Goal: Information Seeking & Learning: Learn about a topic

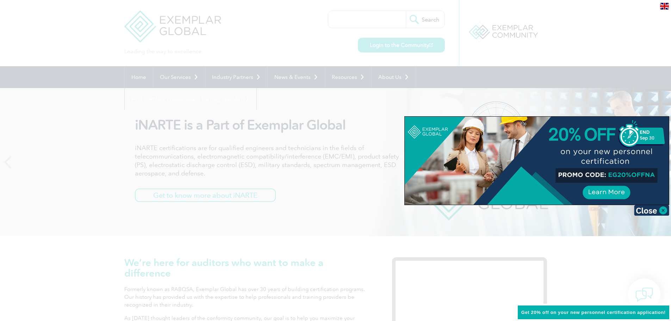
click at [394, 43] on div at bounding box center [335, 160] width 671 height 321
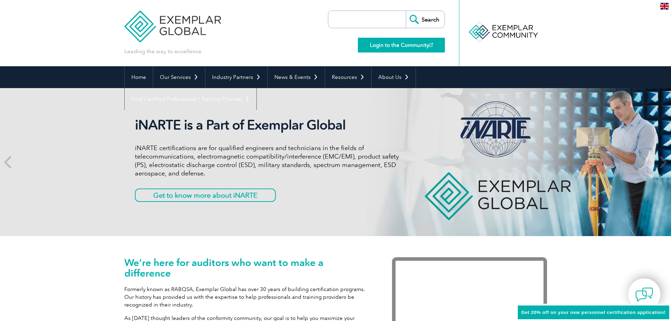
click at [397, 43] on link "Login to the Community" at bounding box center [401, 45] width 87 height 15
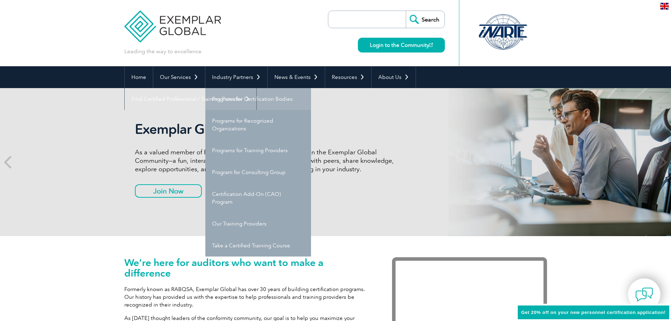
click at [230, 94] on link "Programs for Certification Bodies" at bounding box center [258, 99] width 106 height 22
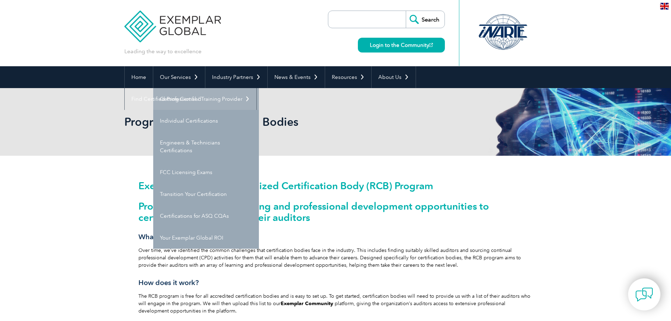
click at [181, 97] on link "Getting Certified" at bounding box center [206, 99] width 106 height 22
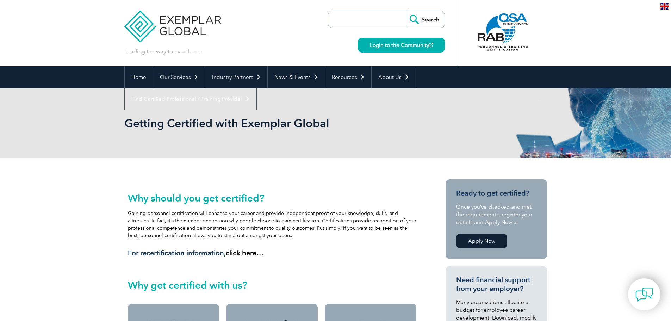
click at [270, 220] on div "Why should you get certified? Gaining personnel certification will enhance your…" at bounding box center [272, 224] width 289 height 65
click at [258, 228] on div "Why should you get certified? Gaining personnel certification will enhance your…" at bounding box center [272, 224] width 289 height 65
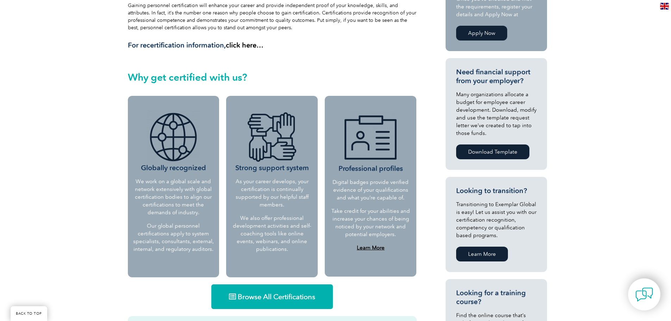
scroll to position [246, 0]
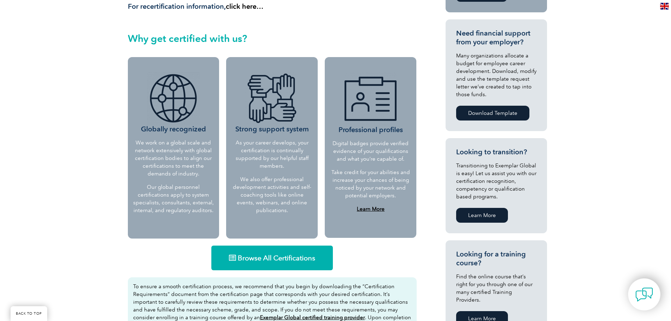
click at [280, 258] on span "Browse All Certifications" at bounding box center [276, 257] width 77 height 7
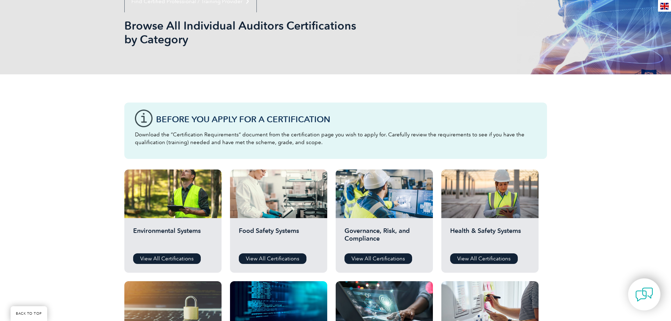
scroll to position [106, 0]
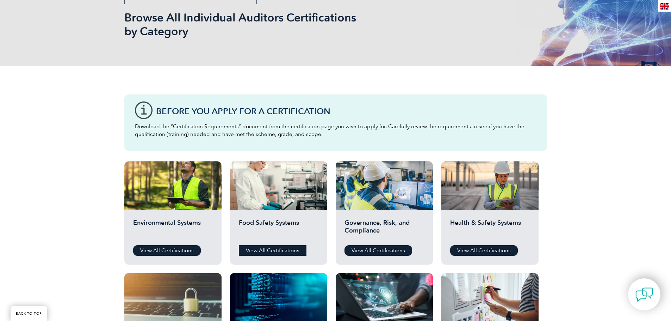
click at [266, 250] on link "View All Certifications" at bounding box center [273, 250] width 68 height 11
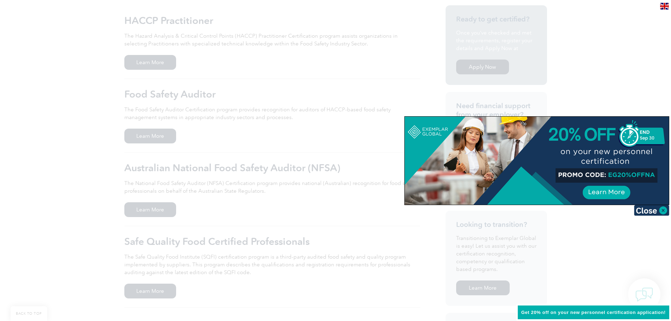
scroll to position [176, 0]
click at [228, 296] on div at bounding box center [335, 160] width 671 height 321
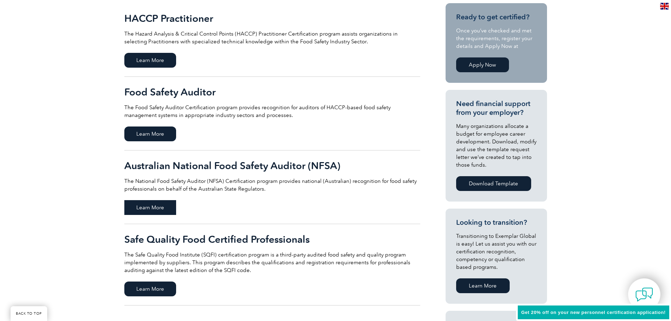
click at [142, 208] on span "Learn More" at bounding box center [150, 207] width 52 height 15
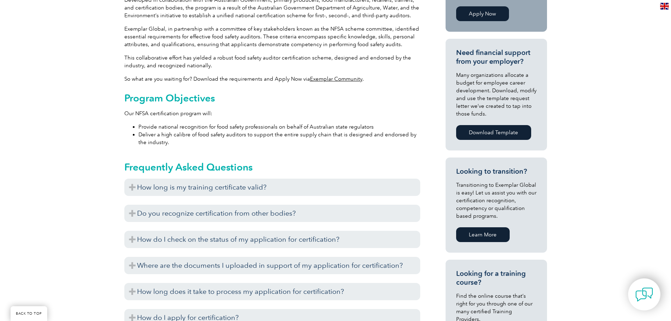
scroll to position [282, 0]
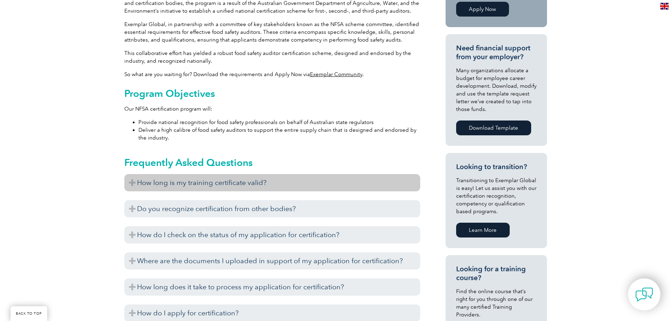
click at [181, 186] on h3 "How long is my training certificate valid?" at bounding box center [272, 182] width 296 height 17
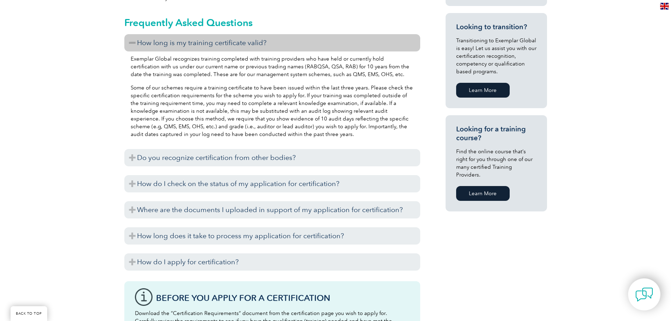
scroll to position [422, 0]
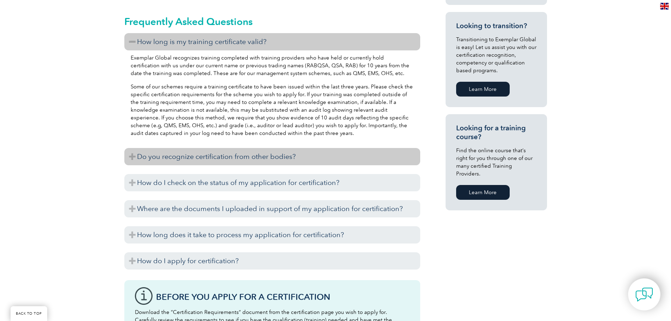
click at [191, 160] on h3 "Do you recognize certification from other bodies?" at bounding box center [272, 156] width 296 height 17
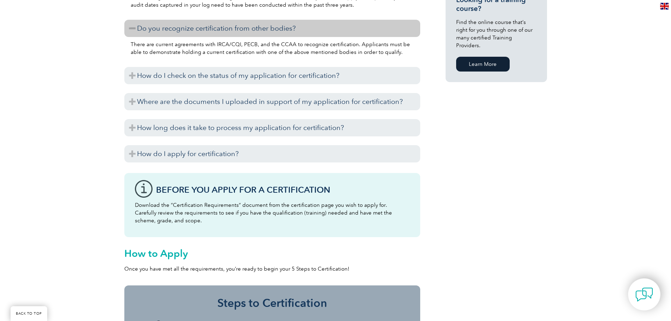
scroll to position [563, 0]
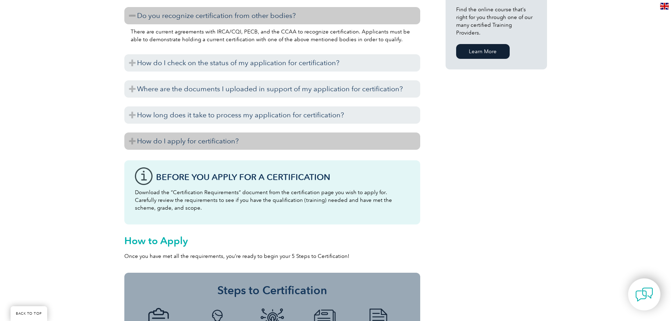
click at [210, 141] on h3 "How do I apply for certification?" at bounding box center [272, 140] width 296 height 17
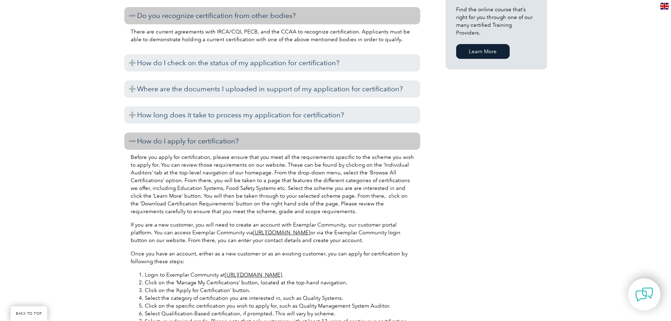
click at [195, 240] on p "If you are a new customer, you will need to create an account with Exemplar Com…" at bounding box center [272, 232] width 283 height 23
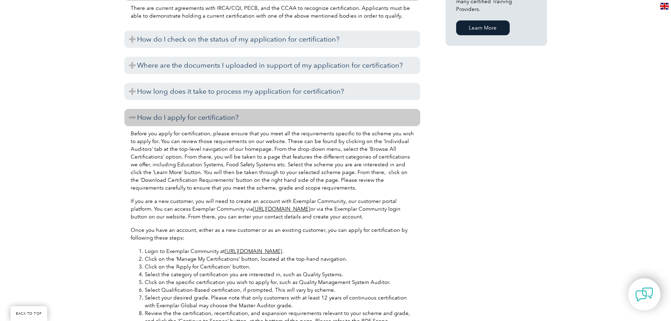
scroll to position [599, 0]
